Goal: Check status: Check status

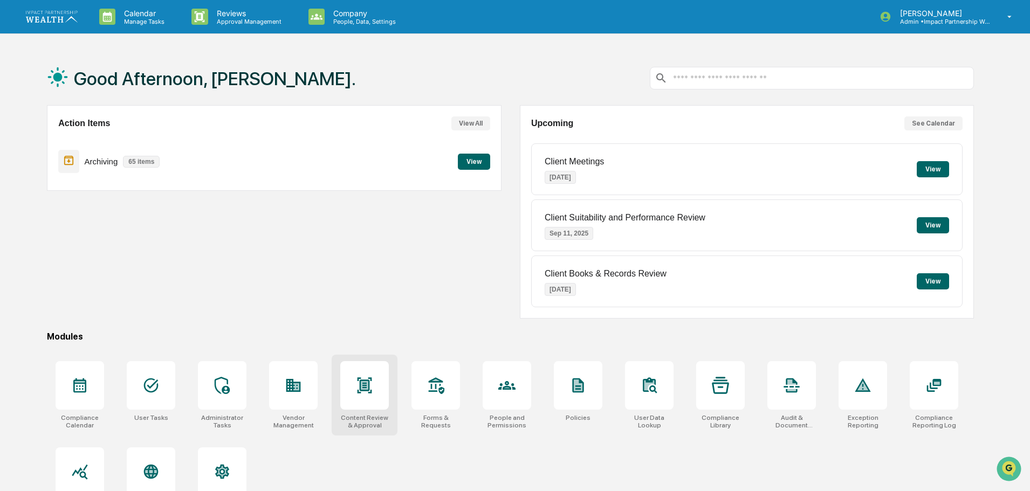
click at [372, 420] on div "Content Review & Approval" at bounding box center [364, 421] width 49 height 15
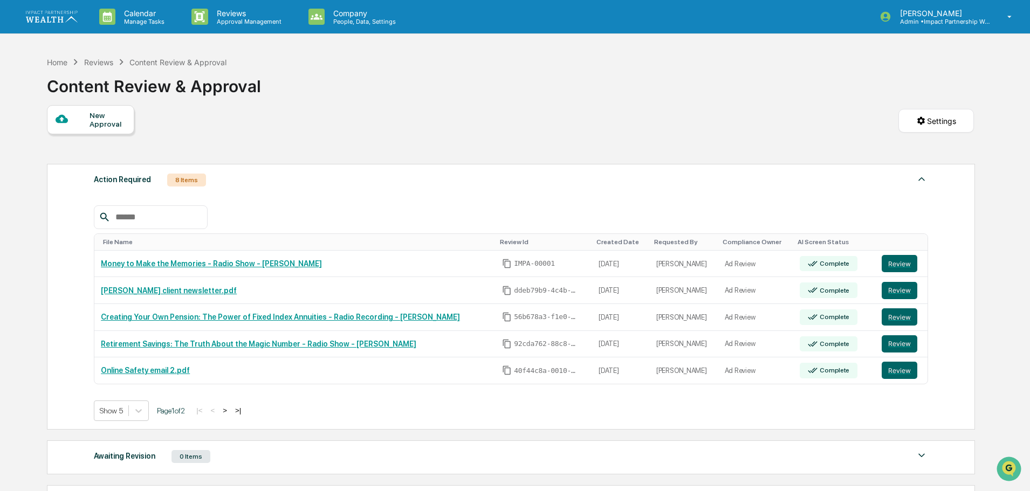
click at [230, 410] on button ">" at bounding box center [224, 410] width 11 height 9
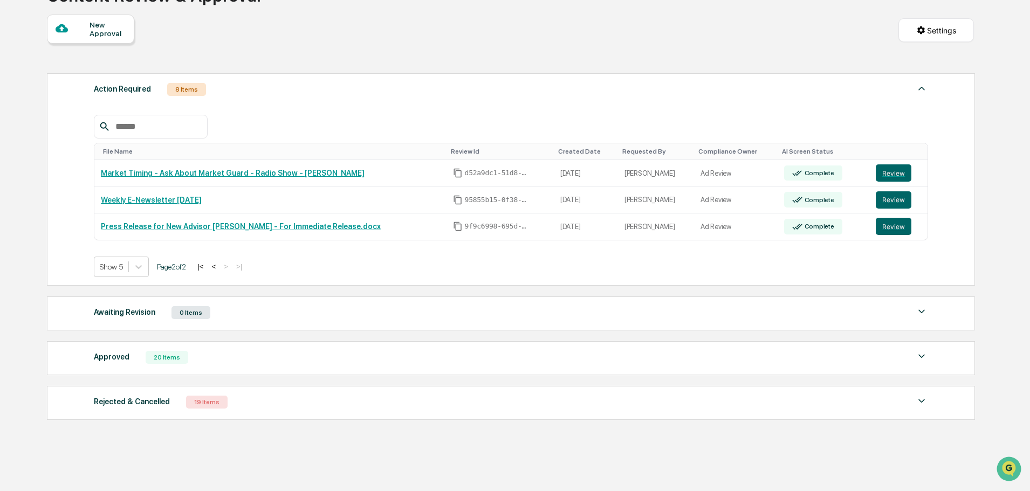
scroll to position [108, 0]
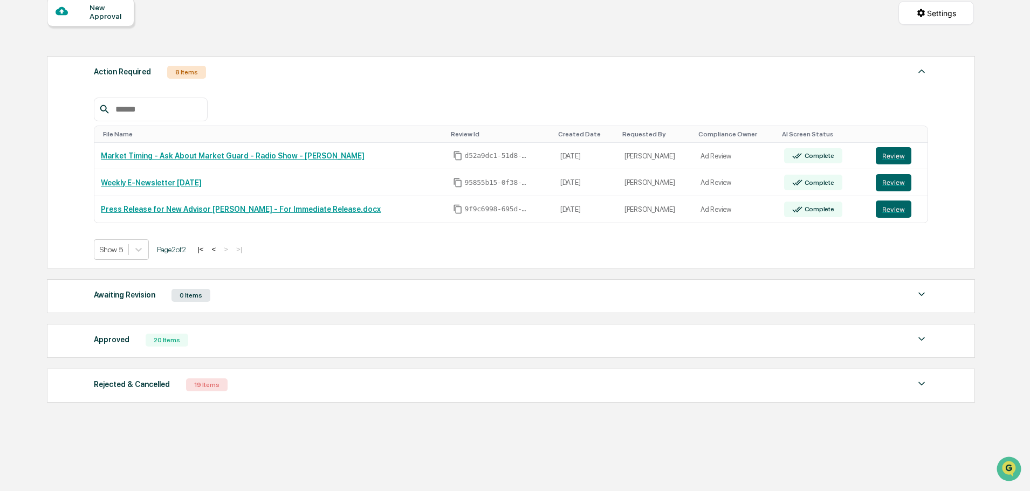
click at [112, 336] on div "Approved" at bounding box center [112, 340] width 36 height 14
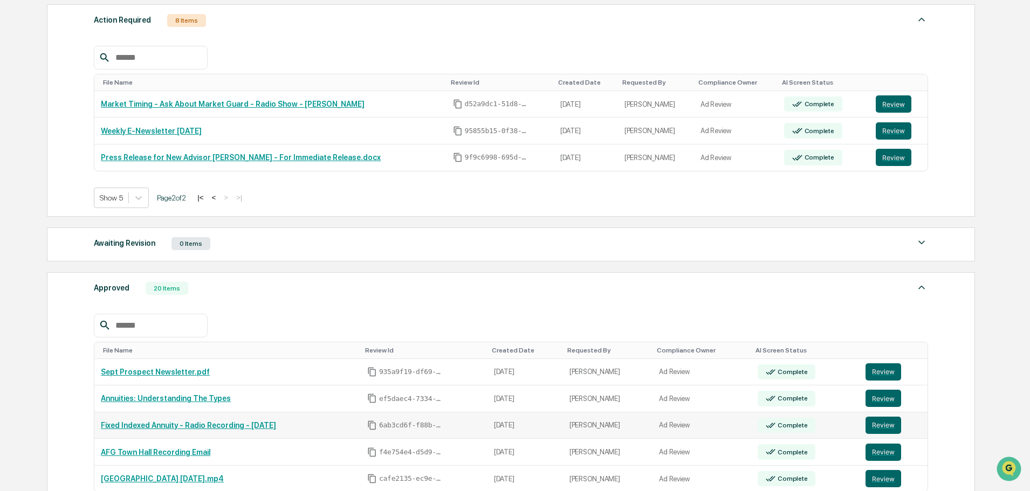
scroll to position [0, 0]
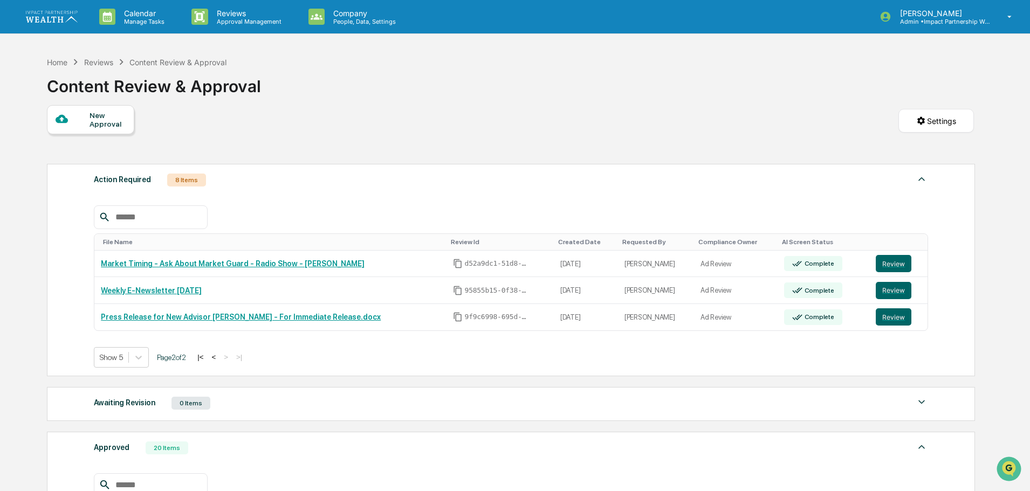
click at [219, 358] on button "<" at bounding box center [213, 357] width 11 height 9
